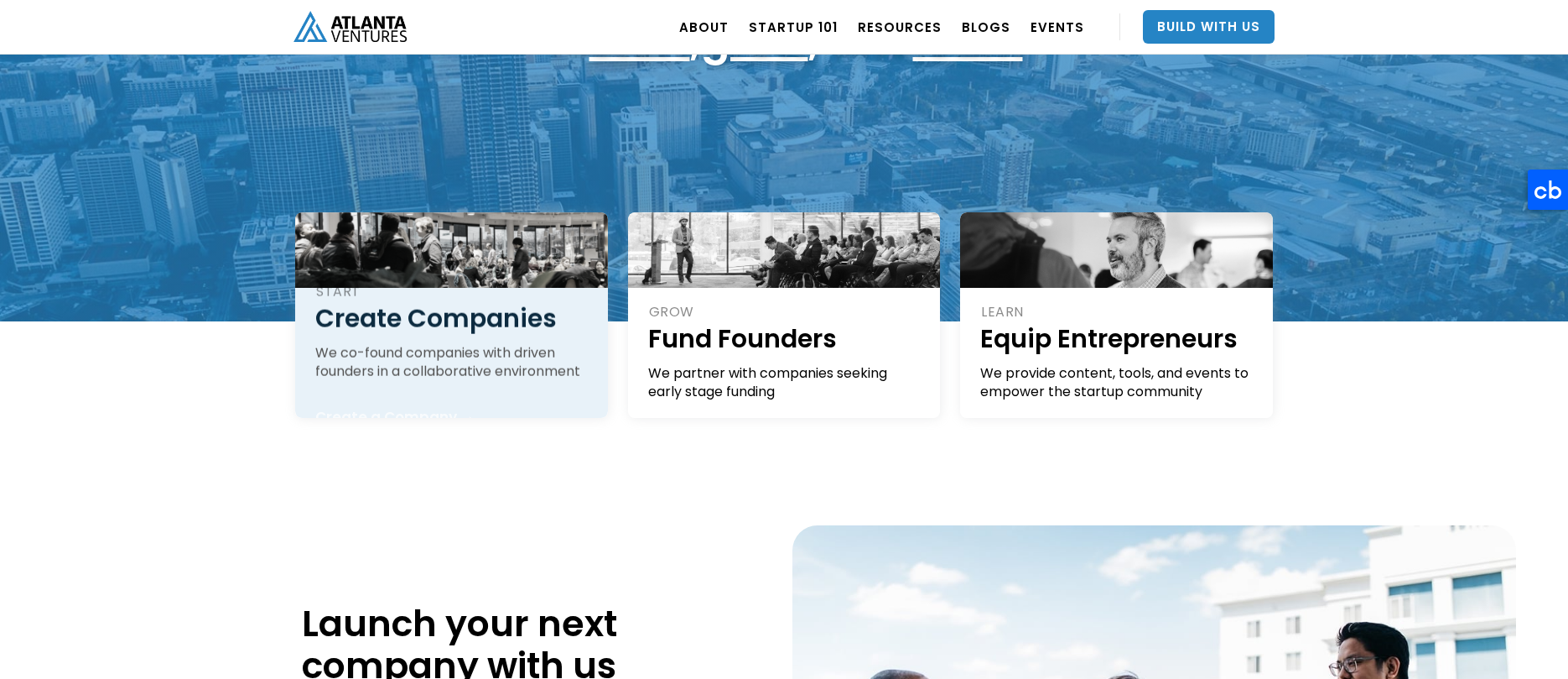
scroll to position [260, 0]
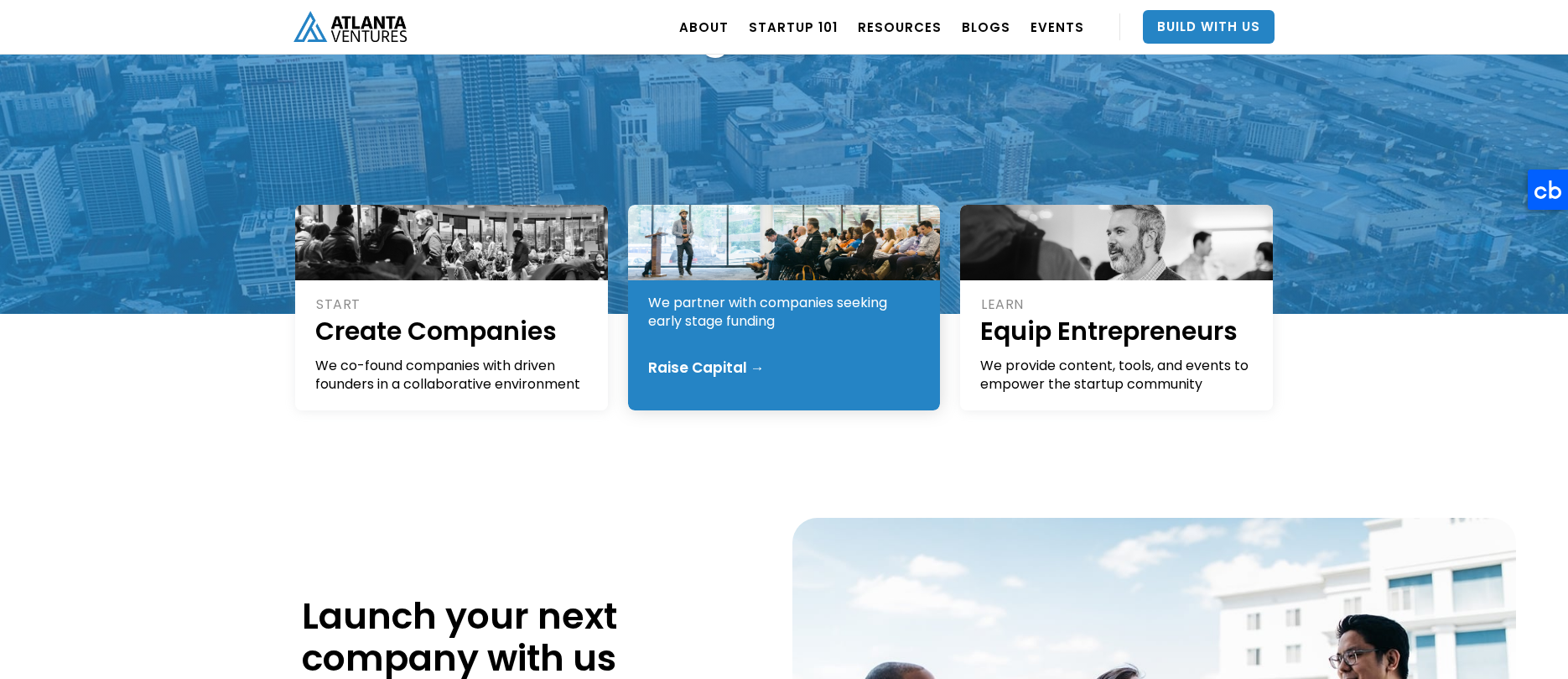
click at [764, 344] on div "GROW Fund Founders We partner with companies seeking early stage funding Raise …" at bounding box center [784, 307] width 312 height 206
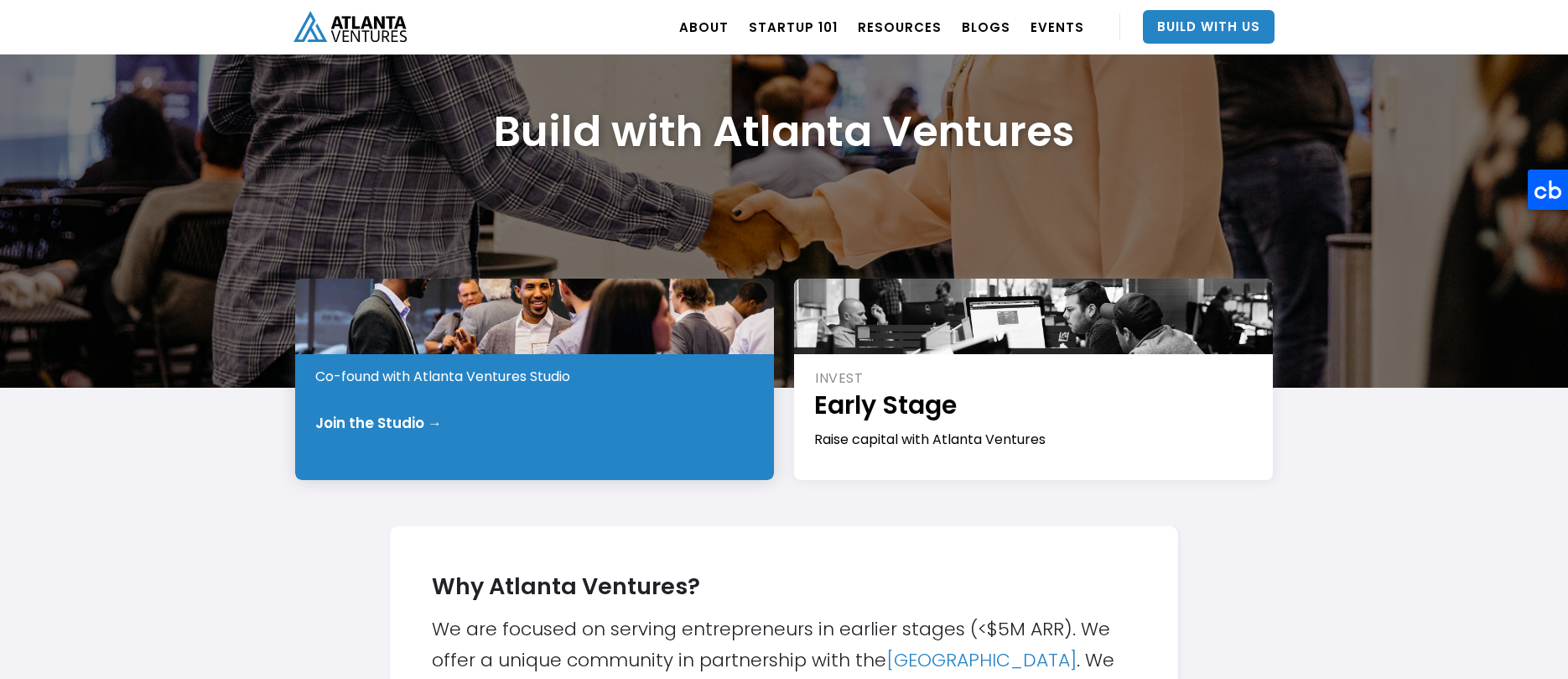
scroll to position [104, 0]
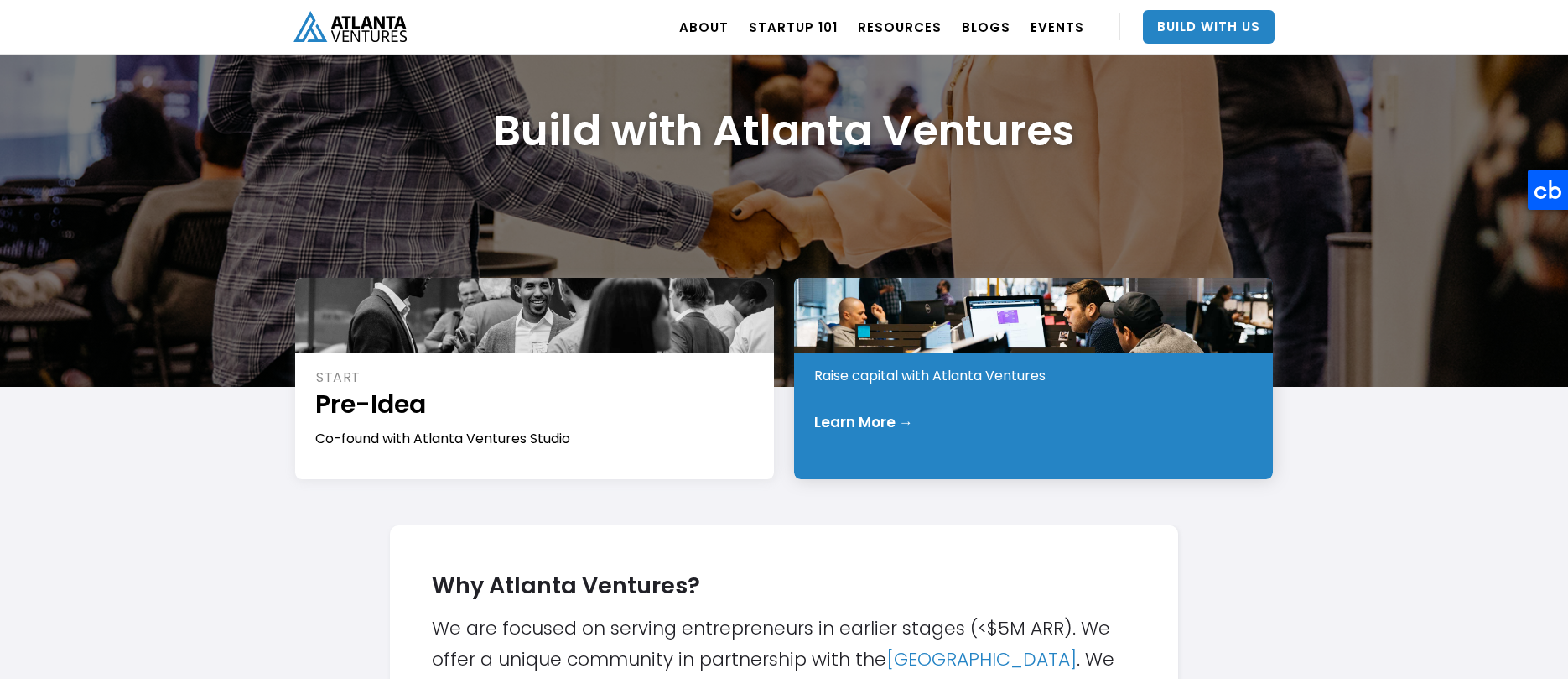
click at [926, 397] on div "INVEST Early Stage Raise capital with Atlanta Ventures Learn More →" at bounding box center [1032, 378] width 478 height 201
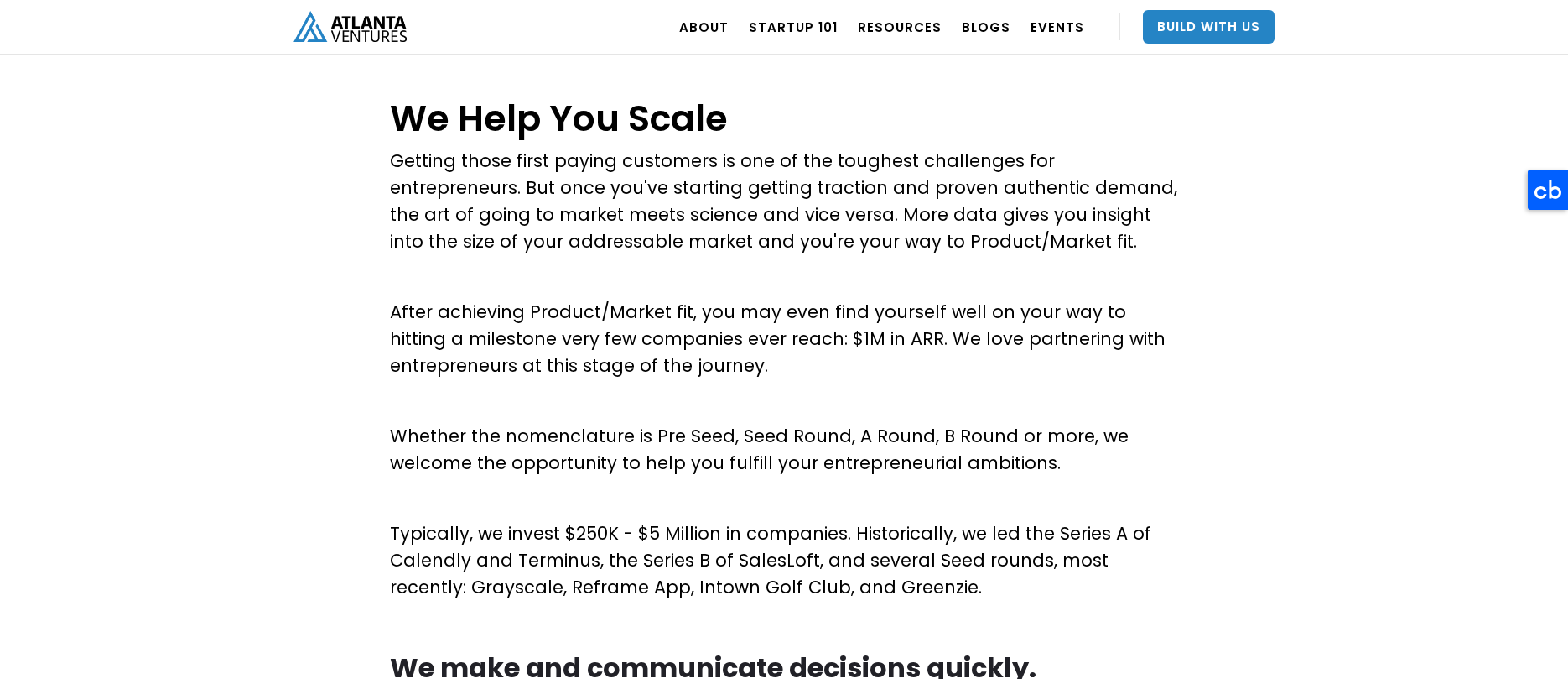
scroll to position [624, 0]
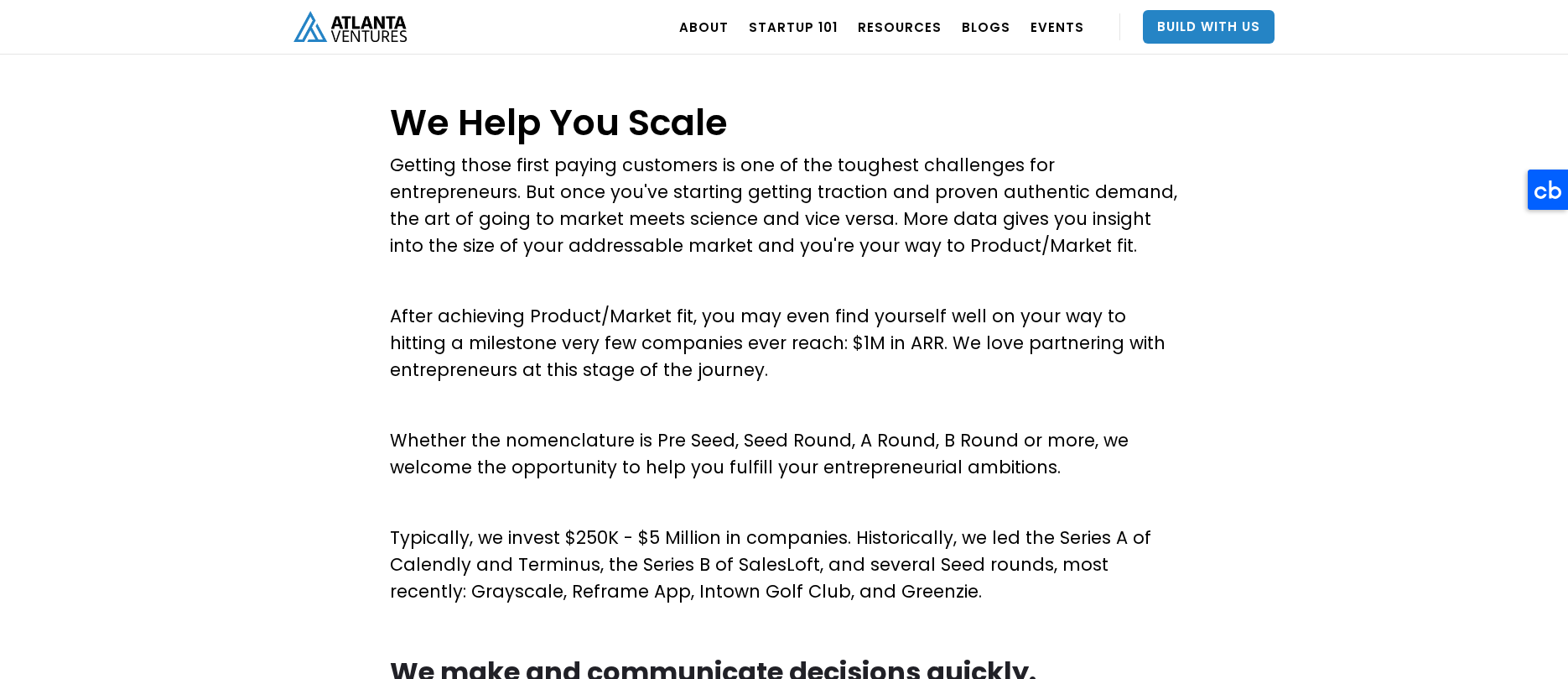
click at [991, 384] on div "We Help You Scale Getting those first paying customers is one of the toughest c…" at bounding box center [784, 470] width 788 height 753
click at [1010, 438] on p "Whether the nomenclature is Pre Seed, Seed Round, A Round, B Round or more, we …" at bounding box center [784, 454] width 788 height 54
